Goal: Transaction & Acquisition: Purchase product/service

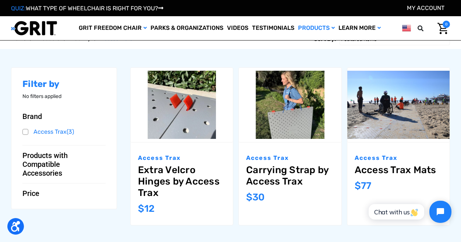
scroll to position [74, 0]
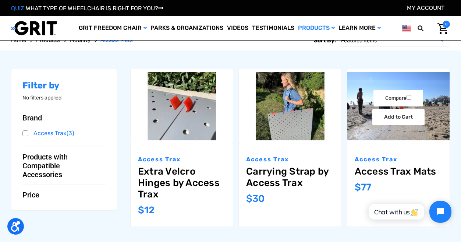
click at [443, 127] on img "Access Trax Mats,$77.00\a" at bounding box center [398, 106] width 102 height 68
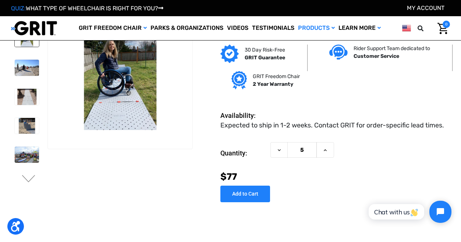
scroll to position [10, 0]
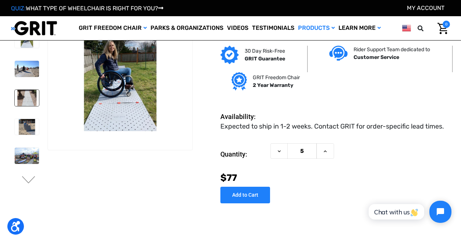
click at [24, 92] on img at bounding box center [27, 98] width 24 height 16
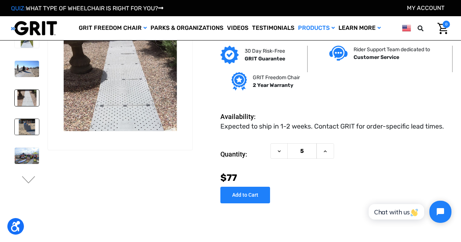
scroll to position [0, 0]
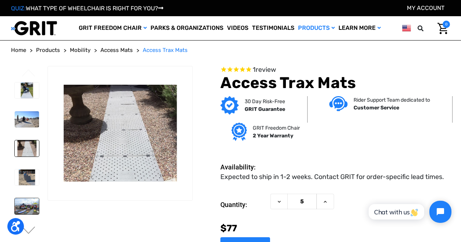
click at [21, 210] on img at bounding box center [27, 206] width 24 height 16
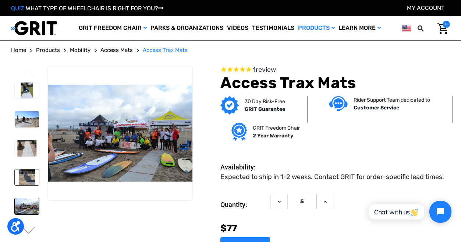
click at [31, 173] on img at bounding box center [27, 177] width 24 height 16
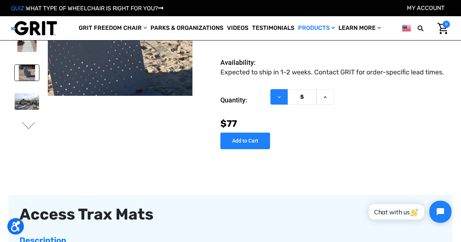
scroll to position [68, 0]
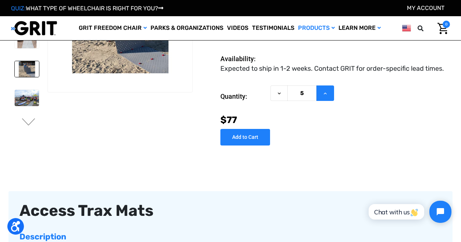
click at [322, 96] on icon at bounding box center [325, 93] width 6 height 6
click at [282, 99] on button "Decrease Quantity of Access Trax Mats" at bounding box center [278, 93] width 17 height 16
type input "5"
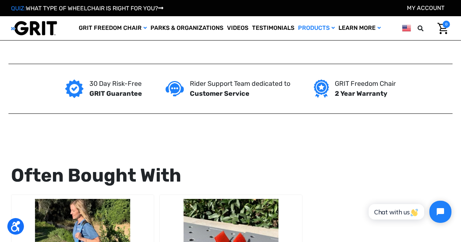
scroll to position [858, 0]
